Goal: Entertainment & Leisure: Consume media (video, audio)

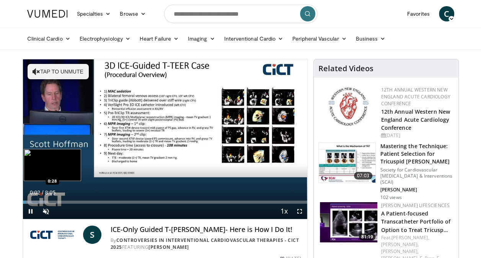
click at [39, 200] on div "Progress Bar" at bounding box center [34, 201] width 23 height 3
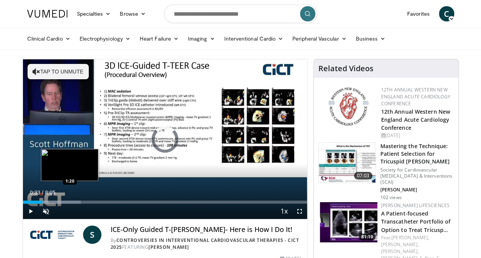
click at [70, 201] on div "Progress Bar" at bounding box center [52, 201] width 57 height 3
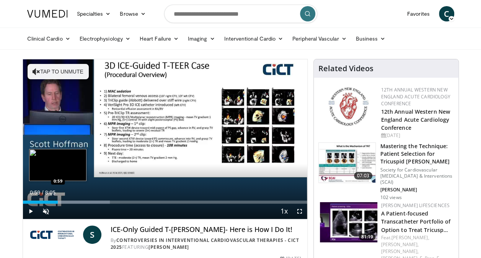
click at [57, 200] on div "Loaded : 30.66% 1:25 0:59" at bounding box center [165, 199] width 284 height 7
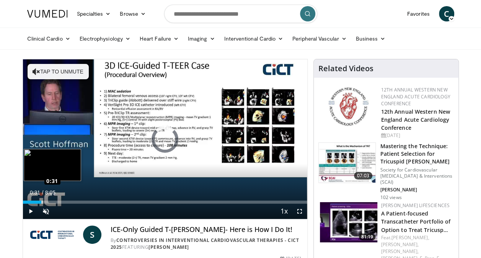
click at [41, 200] on div "Loaded : 0.00% 0:31 0:31" at bounding box center [165, 199] width 284 height 7
click at [36, 202] on div "Loaded : 20.44% 0:33 0:24" at bounding box center [165, 201] width 284 height 3
click at [27, 202] on div "Loaded : 18.39% 0:28 0:07" at bounding box center [165, 201] width 284 height 3
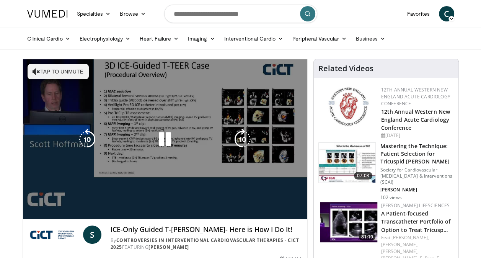
click at [34, 216] on div "Progress Bar" at bounding box center [37, 217] width 29 height 3
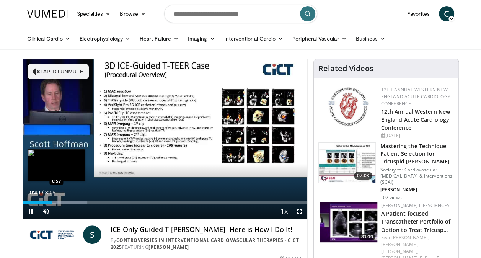
click at [57, 202] on div "Progress Bar" at bounding box center [60, 201] width 53 height 3
click at [57, 202] on div "0:59" at bounding box center [40, 201] width 35 height 3
click at [65, 202] on div "Loaded : 26.57% 1:00 1:11" at bounding box center [165, 201] width 284 height 3
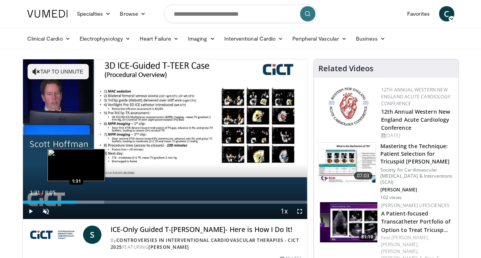
click at [76, 200] on div "Progress Bar" at bounding box center [76, 201] width 55 height 3
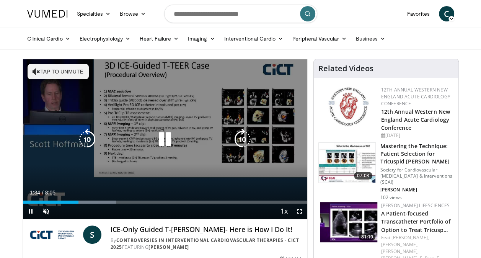
click at [87, 200] on div "Loaded : 32.71% 1:35 1:31" at bounding box center [165, 199] width 284 height 7
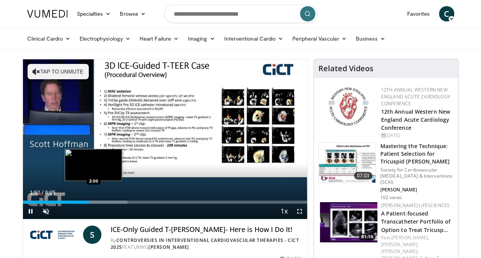
click at [93, 200] on div "Progress Bar" at bounding box center [99, 201] width 57 height 3
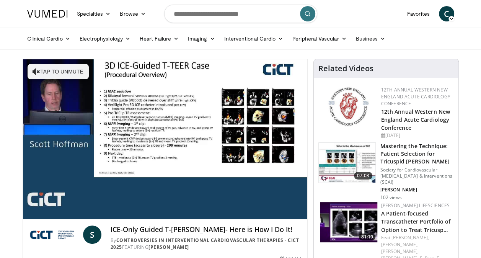
click at [107, 200] on div "10 seconds Tap to unmute" at bounding box center [165, 138] width 284 height 159
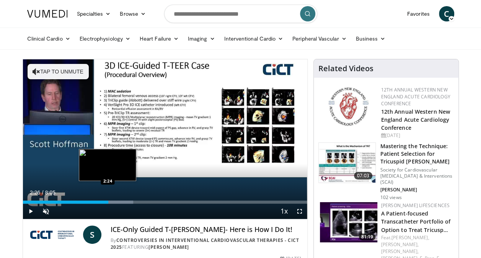
click at [108, 200] on div "Loaded : 38.84% 2:26 2:24" at bounding box center [165, 201] width 284 height 3
click at [118, 201] on div "Loaded : 42.93% 2:43 2:41" at bounding box center [165, 201] width 284 height 3
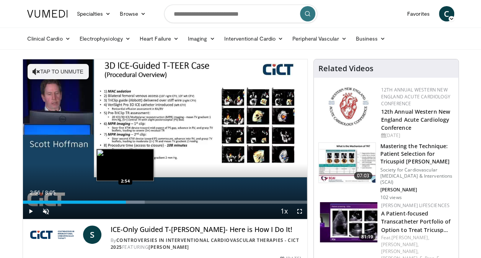
click at [126, 200] on div "Progress Bar" at bounding box center [123, 201] width 44 height 3
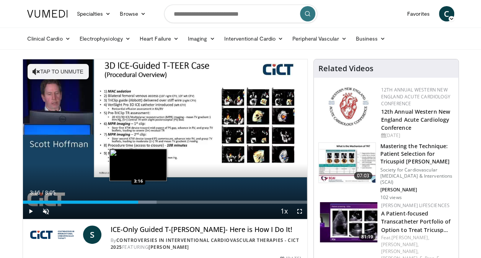
click at [138, 200] on div "Progress Bar" at bounding box center [132, 201] width 47 height 3
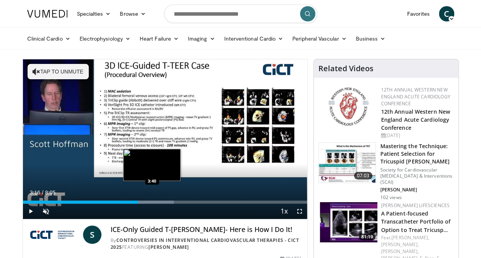
click at [152, 200] on div "Loaded : 53.15% 3:16 3:40" at bounding box center [165, 201] width 284 height 3
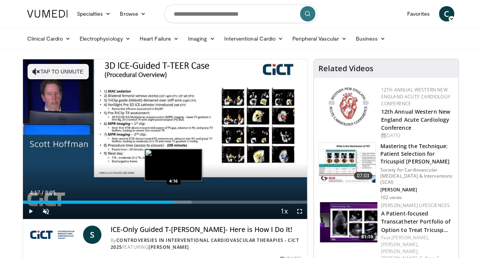
click at [174, 200] on div "Progress Bar" at bounding box center [163, 201] width 56 height 3
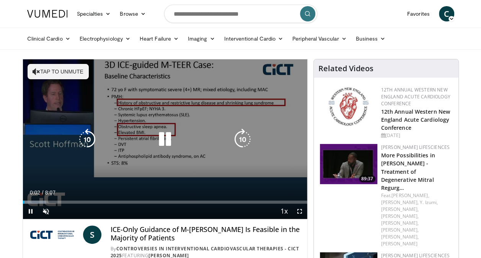
click at [239, 133] on icon "Video Player" at bounding box center [242, 138] width 21 height 21
click at [241, 133] on icon "Video Player" at bounding box center [242, 138] width 21 height 21
click at [241, 134] on icon "Video Player" at bounding box center [242, 138] width 21 height 21
click at [244, 136] on icon "Video Player" at bounding box center [242, 138] width 21 height 21
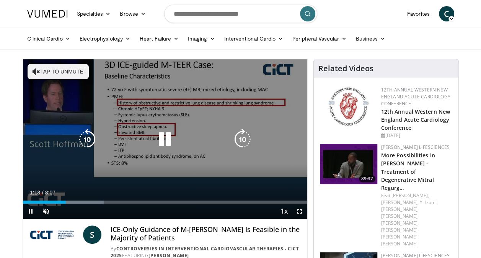
click at [161, 135] on icon "Video Player" at bounding box center [164, 138] width 21 height 21
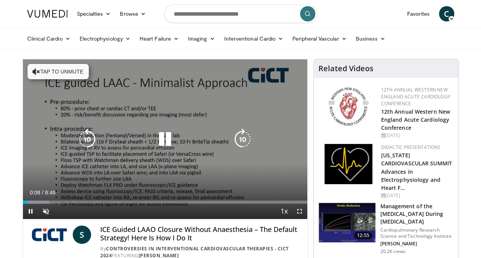
click at [245, 136] on icon "Video Player" at bounding box center [242, 138] width 21 height 21
click at [242, 136] on icon "Video Player" at bounding box center [242, 138] width 21 height 21
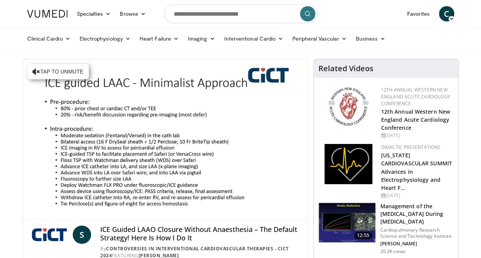
click at [242, 136] on div "20 seconds Tap to unmute" at bounding box center [165, 138] width 284 height 159
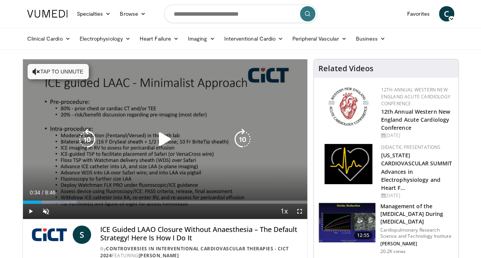
click at [241, 140] on icon "Video Player" at bounding box center [242, 138] width 21 height 21
click at [239, 136] on icon "Video Player" at bounding box center [242, 138] width 21 height 21
click at [240, 136] on icon "Video Player" at bounding box center [242, 138] width 21 height 21
click at [164, 137] on icon "Video Player" at bounding box center [164, 138] width 21 height 21
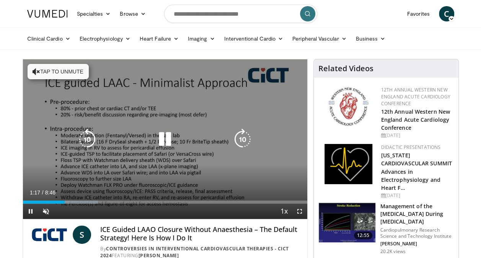
click at [167, 140] on icon "Video Player" at bounding box center [164, 138] width 21 height 21
click at [161, 138] on icon "Video Player" at bounding box center [164, 138] width 21 height 21
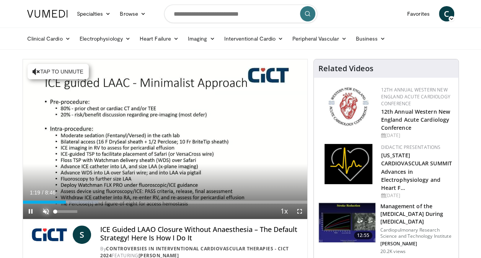
click at [44, 208] on span "Video Player" at bounding box center [45, 210] width 15 height 15
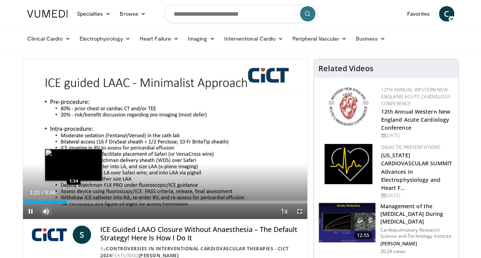
click at [73, 200] on div "Loaded : 28.28% 1:21 1:34" at bounding box center [165, 201] width 284 height 3
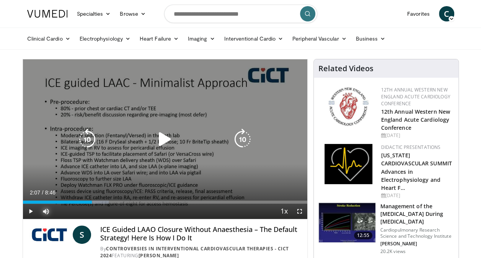
click at [92, 199] on div "Loaded : 30.16% 2:07 1:52" at bounding box center [165, 199] width 284 height 7
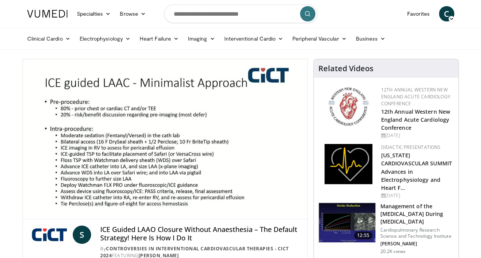
click at [102, 200] on div "30 seconds Tap to unmute" at bounding box center [165, 138] width 284 height 159
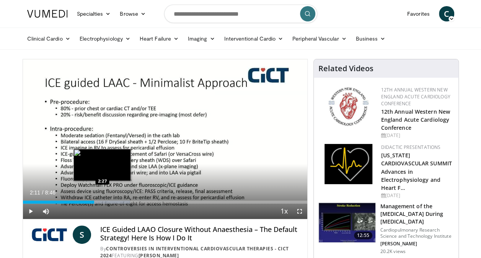
click at [102, 200] on div "Loaded : 37.71% 2:11 2:27" at bounding box center [165, 199] width 284 height 7
click at [112, 200] on div "Loaded : 39.59% 2:27 2:45" at bounding box center [165, 199] width 284 height 7
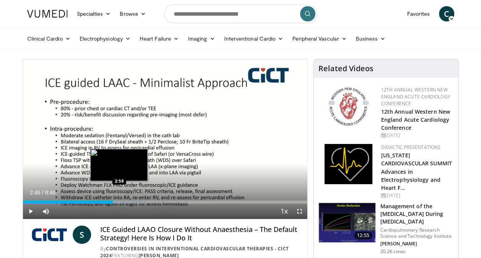
click at [120, 200] on div "Progress Bar" at bounding box center [121, 201] width 49 height 3
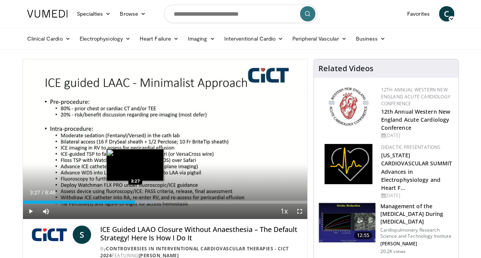
click at [135, 198] on div "Loaded : 47.14% 3:27 3:27" at bounding box center [165, 199] width 284 height 7
click at [141, 201] on div "Loaded : 51.33% 3:27 3:41" at bounding box center [165, 201] width 284 height 3
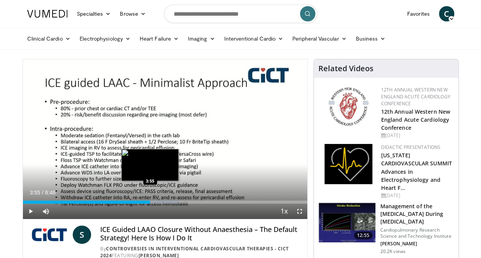
click at [150, 200] on div "Progress Bar" at bounding box center [156, 201] width 44 height 3
click at [158, 200] on div "Progress Bar" at bounding box center [158, 201] width 49 height 3
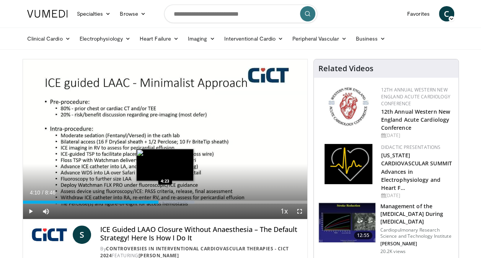
click at [164, 202] on div "Progress Bar" at bounding box center [169, 201] width 52 height 3
click at [174, 201] on div "Loaded : 62.22% 4:22 4:39" at bounding box center [165, 201] width 284 height 3
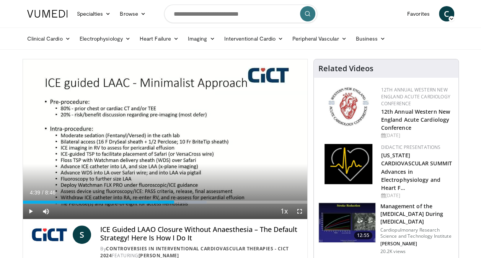
click at [187, 200] on div "Progress Bar" at bounding box center [182, 201] width 49 height 3
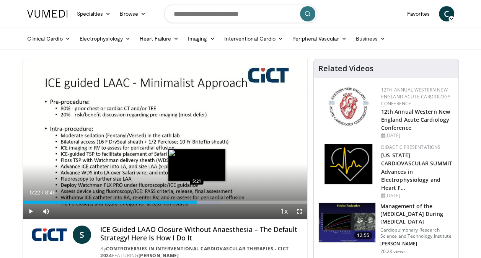
click at [197, 200] on div "Loaded : 69.77% 5:22 5:21" at bounding box center [165, 199] width 284 height 7
click at [207, 202] on div "Progress Bar" at bounding box center [207, 201] width 50 height 3
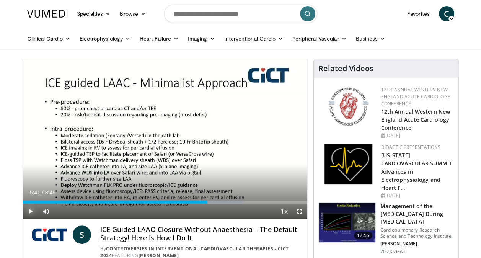
click at [28, 210] on span "Video Player" at bounding box center [30, 210] width 15 height 15
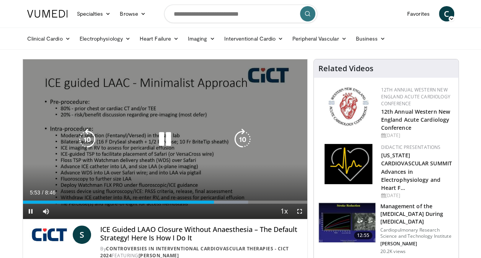
click at [240, 139] on icon "Video Player" at bounding box center [242, 138] width 21 height 21
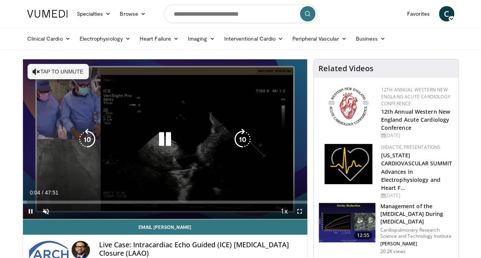
click at [243, 136] on icon "Video Player" at bounding box center [242, 138] width 21 height 21
click at [243, 133] on icon "Video Player" at bounding box center [242, 138] width 21 height 21
click at [243, 134] on icon "Video Player" at bounding box center [242, 138] width 21 height 21
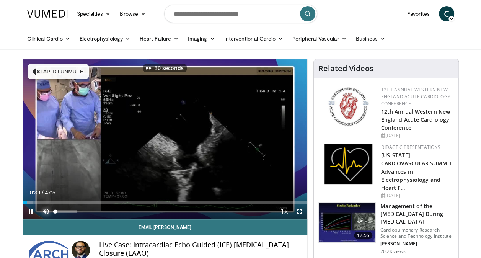
click at [43, 208] on span "Video Player" at bounding box center [45, 210] width 15 height 15
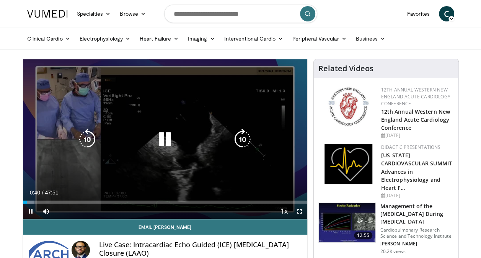
click at [242, 137] on icon "Video Player" at bounding box center [242, 138] width 21 height 21
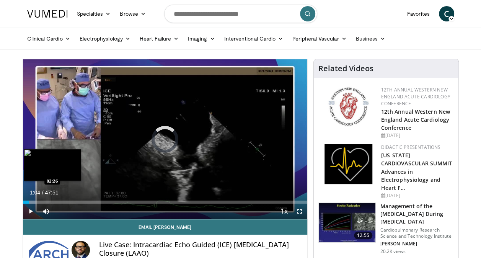
click at [37, 201] on div "Loaded : 4.49% 01:05 02:26" at bounding box center [165, 201] width 284 height 3
click at [47, 201] on div "Loaded : 7.60% 02:31 04:06" at bounding box center [165, 201] width 284 height 3
click at [50, 201] on div "Progress Bar" at bounding box center [50, 201] width 7 height 3
click at [59, 202] on div "Loaded : 12.20% 06:10 06:02" at bounding box center [165, 201] width 284 height 3
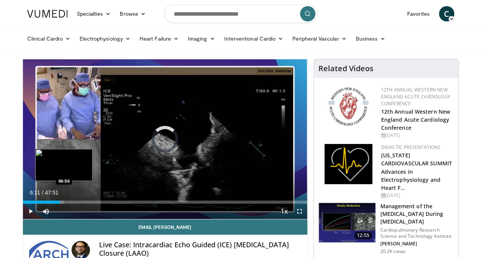
click at [64, 202] on div "Loaded : 14.30% 06:12 06:56" at bounding box center [165, 201] width 284 height 3
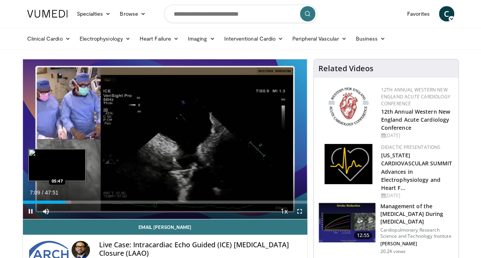
click at [57, 200] on div "Loaded : 17.08% 07:09 05:47" at bounding box center [165, 201] width 284 height 3
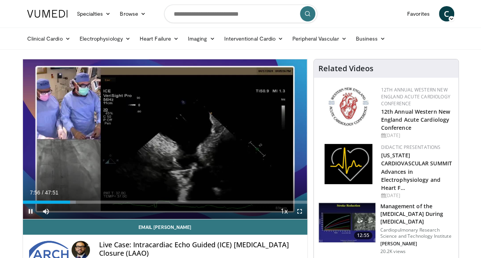
click at [29, 209] on span "Video Player" at bounding box center [30, 210] width 15 height 15
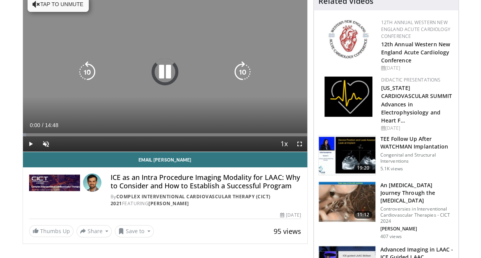
scroll to position [76, 0]
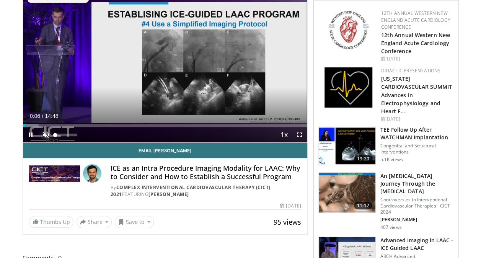
click at [44, 134] on span "Video Player" at bounding box center [45, 134] width 15 height 15
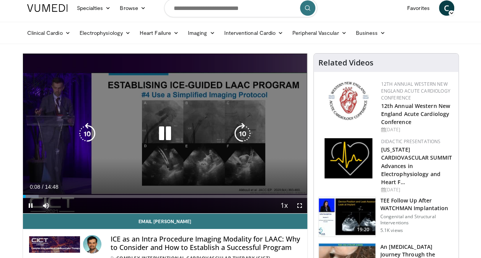
scroll to position [0, 0]
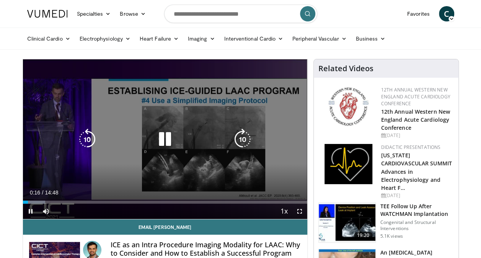
click at [240, 138] on icon "Video Player" at bounding box center [242, 138] width 21 height 21
click at [239, 135] on icon "Video Player" at bounding box center [242, 138] width 21 height 21
click at [241, 138] on icon "Video Player" at bounding box center [242, 138] width 21 height 21
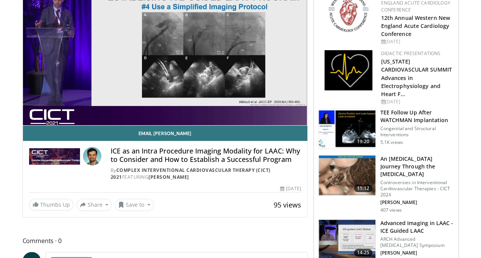
scroll to position [76, 0]
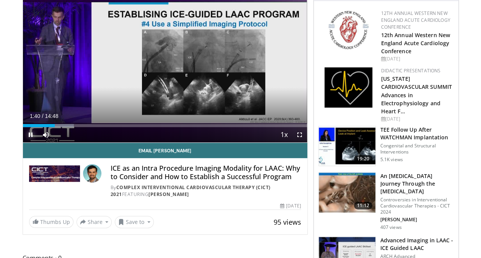
click at [27, 130] on span "Video Player" at bounding box center [30, 134] width 15 height 15
